Goal: Transaction & Acquisition: Purchase product/service

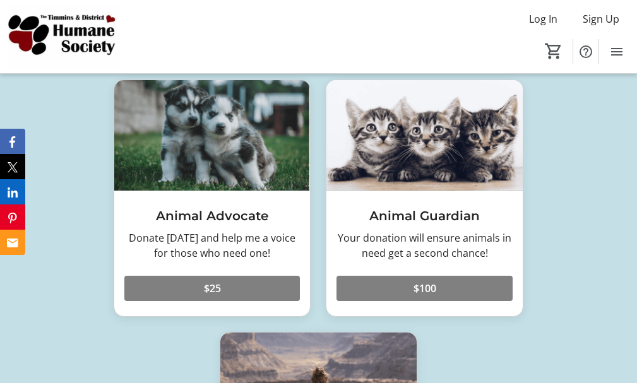
scroll to position [884, 0]
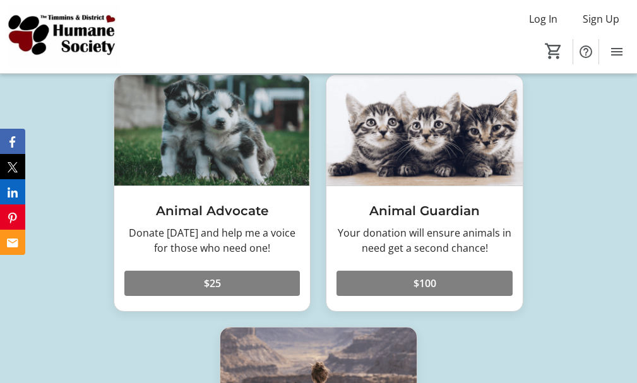
type input "1"
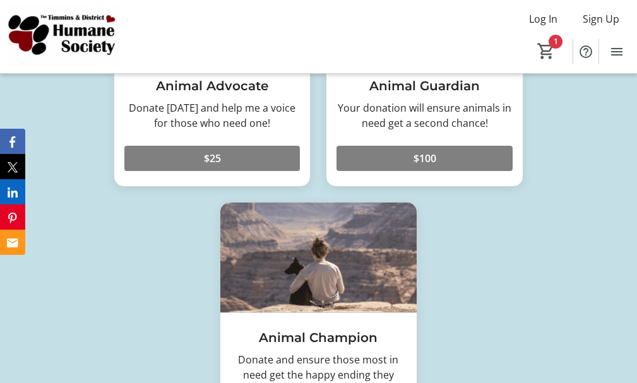
scroll to position [1010, 0]
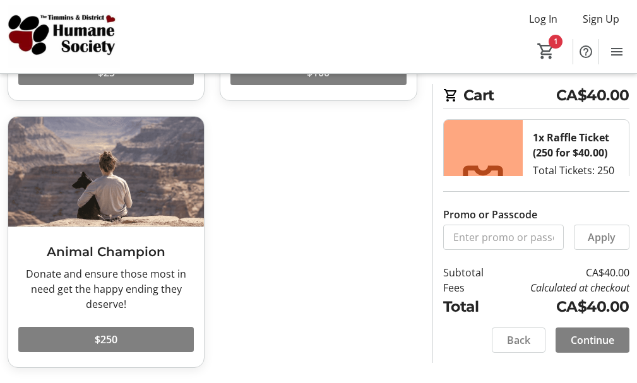
scroll to position [362, 0]
click at [593, 333] on span "Continue" at bounding box center [593, 340] width 44 height 15
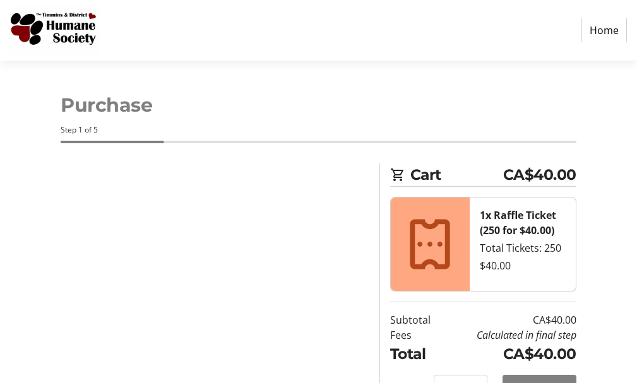
select select "CA"
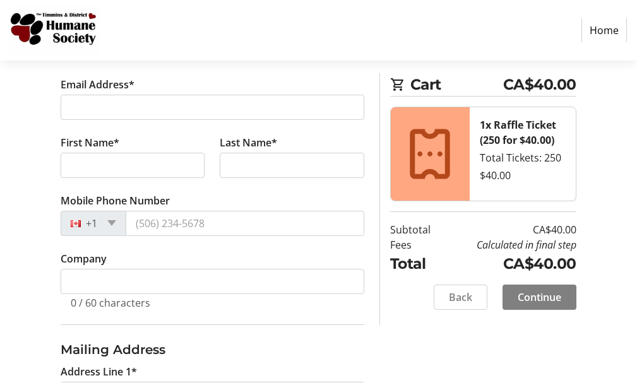
scroll to position [252, 0]
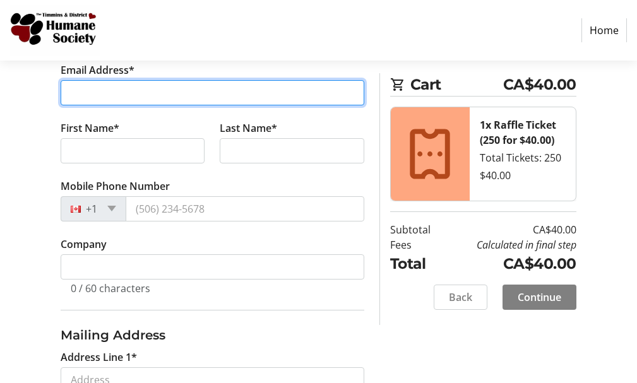
click at [216, 105] on input "Email Address*" at bounding box center [213, 92] width 304 height 25
type input "[EMAIL_ADDRESS][DOMAIN_NAME]"
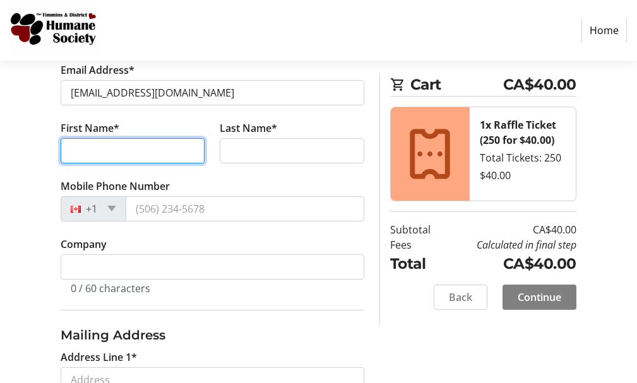
type input "[PERSON_NAME]"
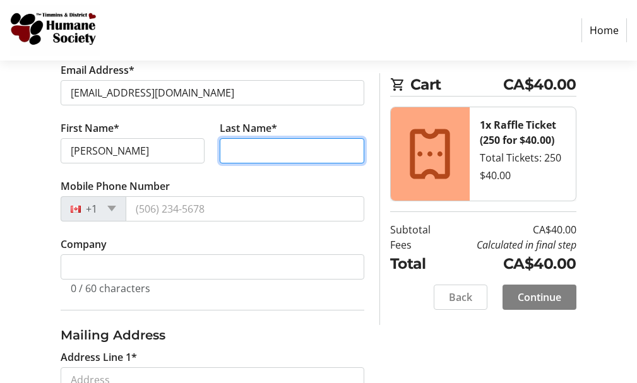
type input "Lepage"
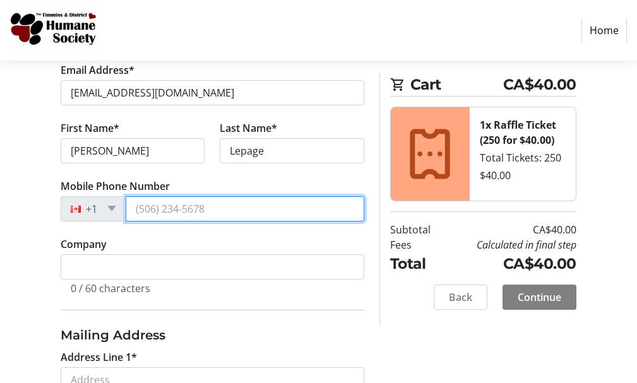
type input "[PHONE_NUMBER]"
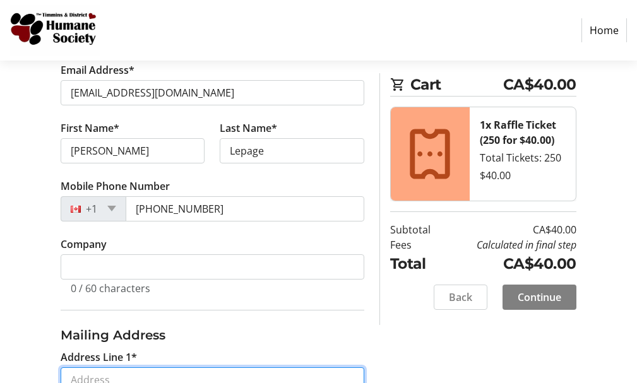
type input "[STREET_ADDRESS]"
type input "Timmins"
select select "ON"
type input "P4N2A2"
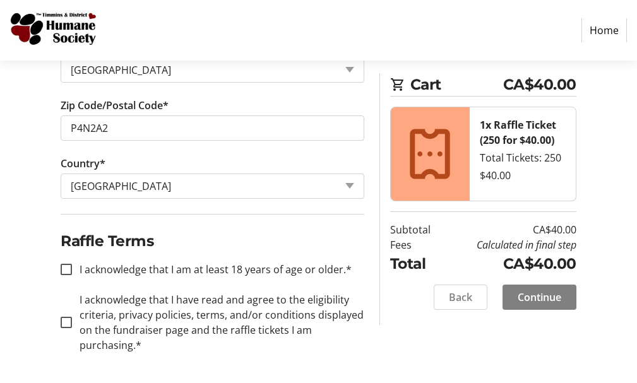
scroll to position [1042, 0]
click at [71, 264] on input "I acknowledge that I am at least 18 years of age or older.*" at bounding box center [66, 269] width 11 height 11
checkbox input "true"
click at [68, 317] on input "I acknowledge that I have read and agree to the eligibility criteria, privacy p…" at bounding box center [66, 322] width 11 height 11
checkbox input "true"
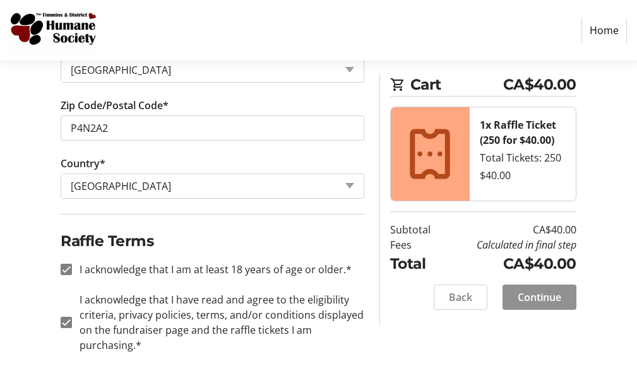
click at [528, 304] on span "Continue" at bounding box center [539, 296] width 44 height 15
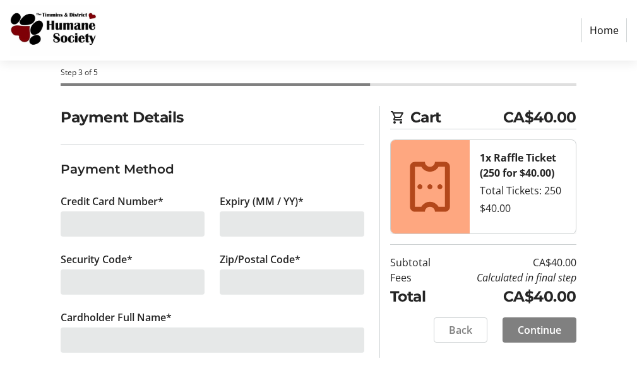
scroll to position [151, 0]
click at [76, 211] on div at bounding box center [133, 223] width 144 height 25
click at [80, 211] on div at bounding box center [133, 223] width 144 height 25
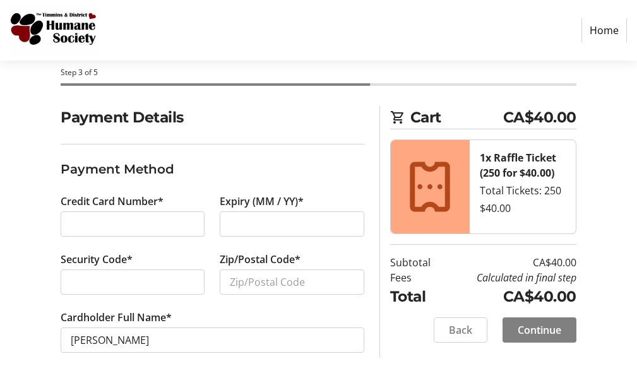
click at [71, 211] on div at bounding box center [133, 223] width 144 height 25
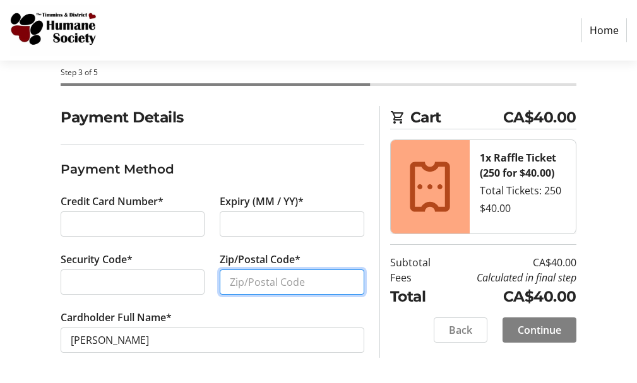
click at [239, 269] on input "Zip/Postal Code*" at bounding box center [292, 281] width 144 height 25
type input "p4n2a2"
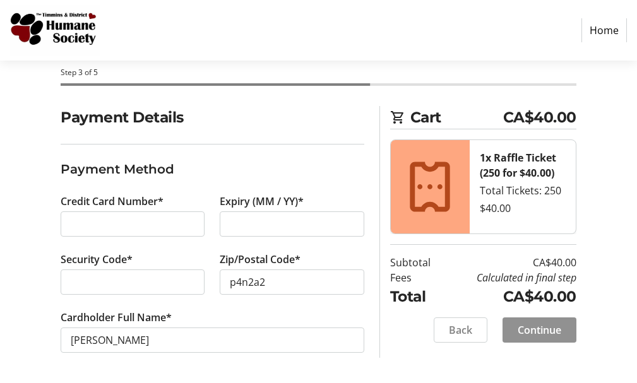
click at [533, 338] on span "Continue" at bounding box center [539, 329] width 44 height 15
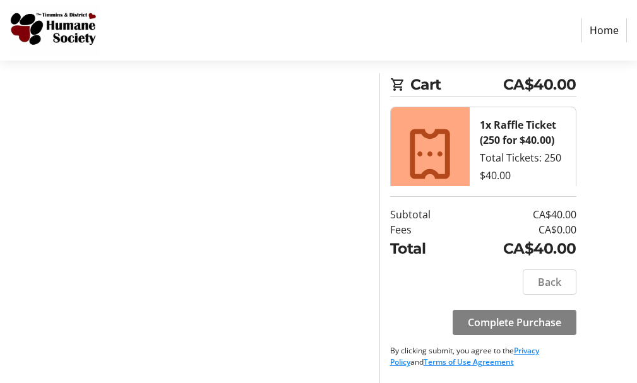
scroll to position [114, 0]
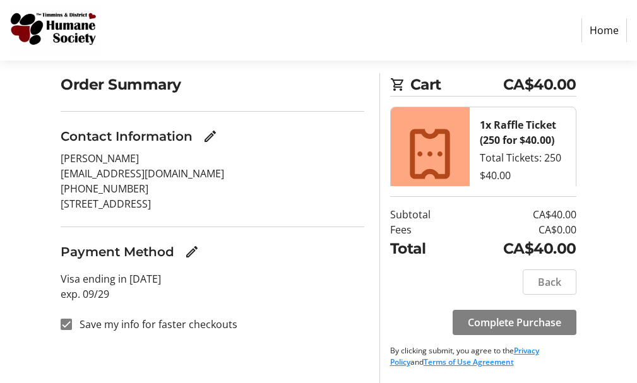
scroll to position [147, 0]
click at [489, 315] on span "Complete Purchase" at bounding box center [514, 322] width 93 height 15
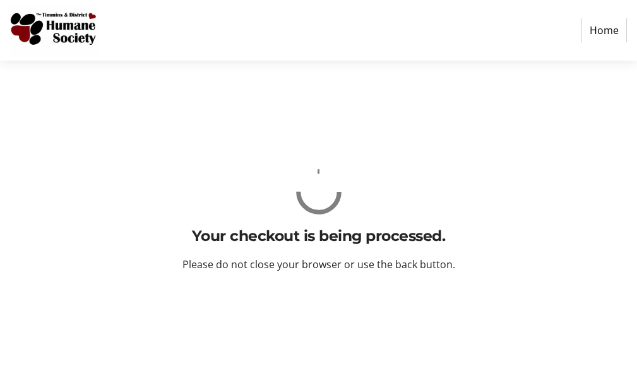
scroll to position [0, 0]
